Goal: Task Accomplishment & Management: Manage account settings

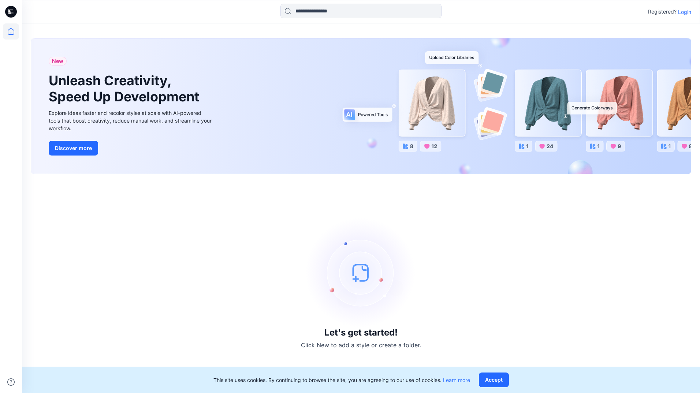
click at [682, 13] on p "Login" at bounding box center [684, 12] width 13 height 8
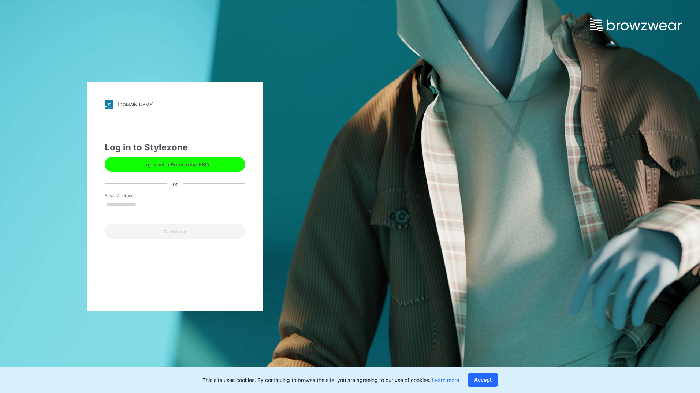
click at [188, 169] on button "Log in with Enterprise SSO" at bounding box center [175, 164] width 141 height 15
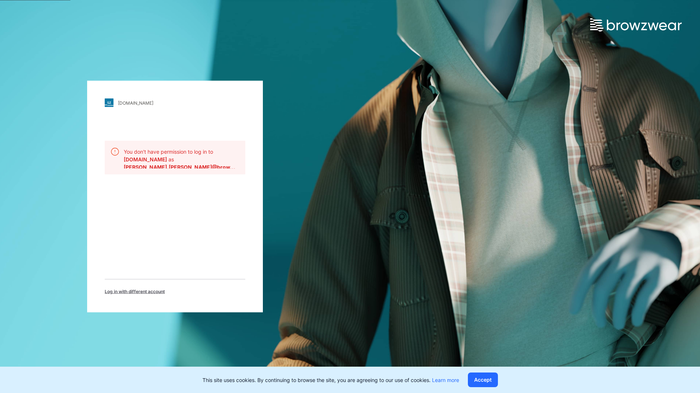
click at [149, 292] on span "Log in with different account" at bounding box center [135, 291] width 60 height 7
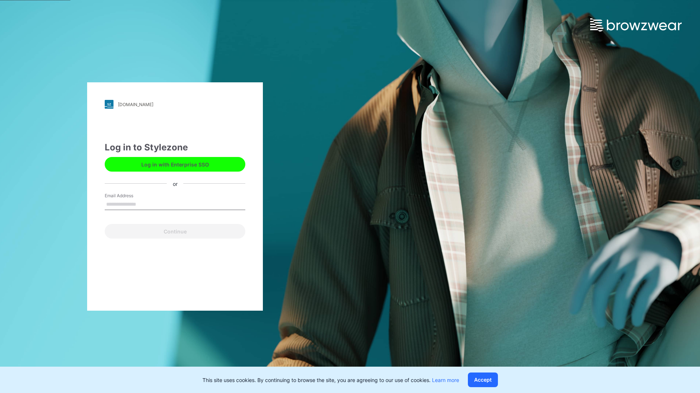
click at [187, 158] on button "Log in with Enterprise SSO" at bounding box center [175, 164] width 141 height 15
click at [221, 165] on button "Log in with Enterprise SSO" at bounding box center [175, 164] width 141 height 15
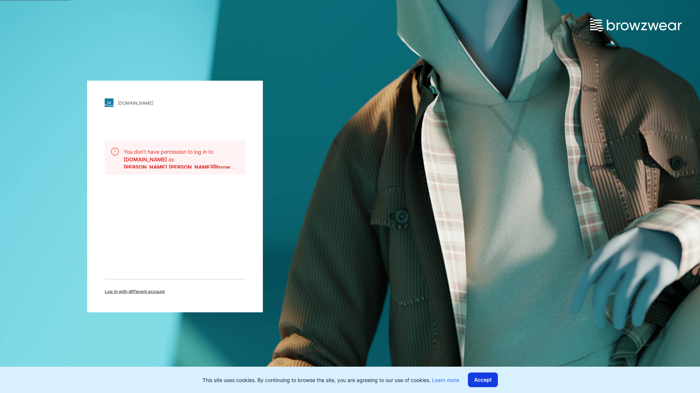
click at [486, 380] on button "Accept" at bounding box center [483, 380] width 30 height 15
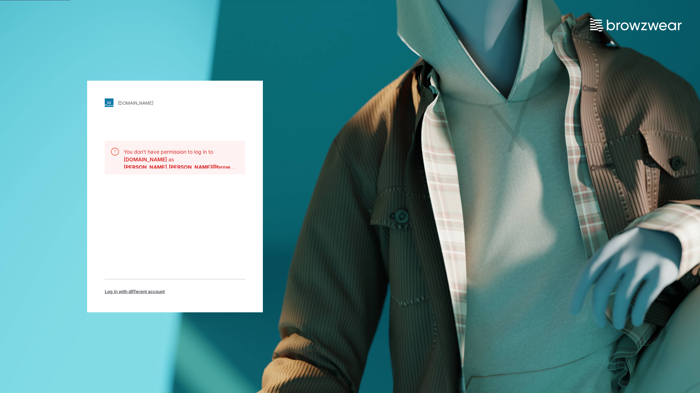
click at [142, 291] on span "Log in with different account" at bounding box center [135, 291] width 60 height 7
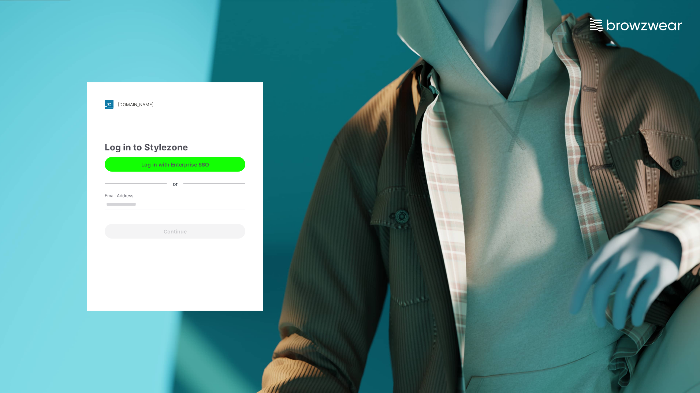
click at [191, 166] on button "Log in with Enterprise SSO" at bounding box center [175, 164] width 141 height 15
